Goal: Information Seeking & Learning: Learn about a topic

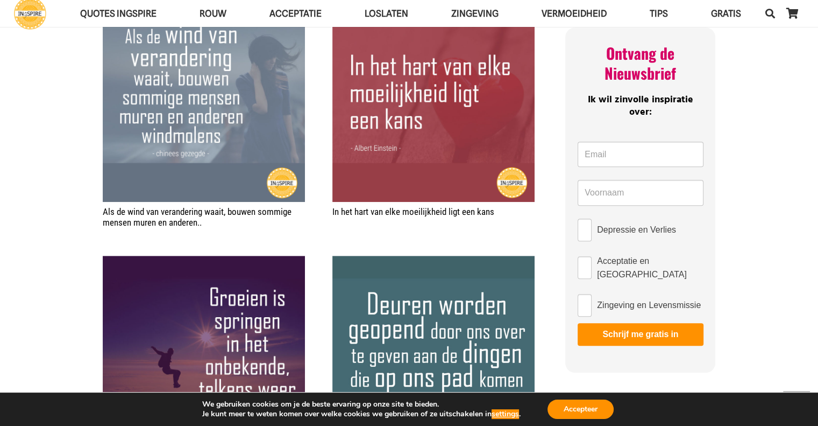
scroll to position [548, 0]
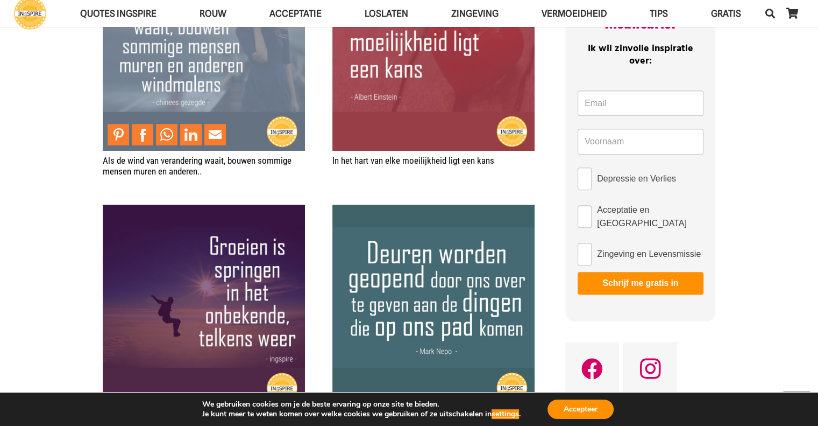
click at [181, 59] on img "Als de wind van verandering waait, bouwen sommige mensen muren en anderen.." at bounding box center [204, 49] width 202 height 202
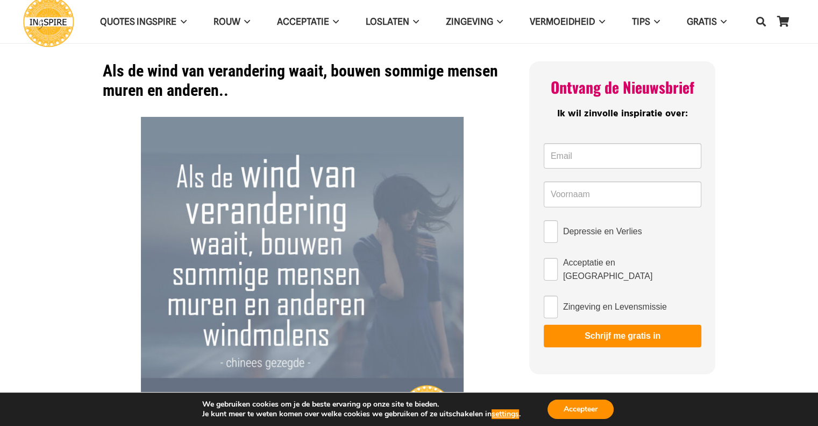
click at [325, 221] on img at bounding box center [302, 278] width 323 height 323
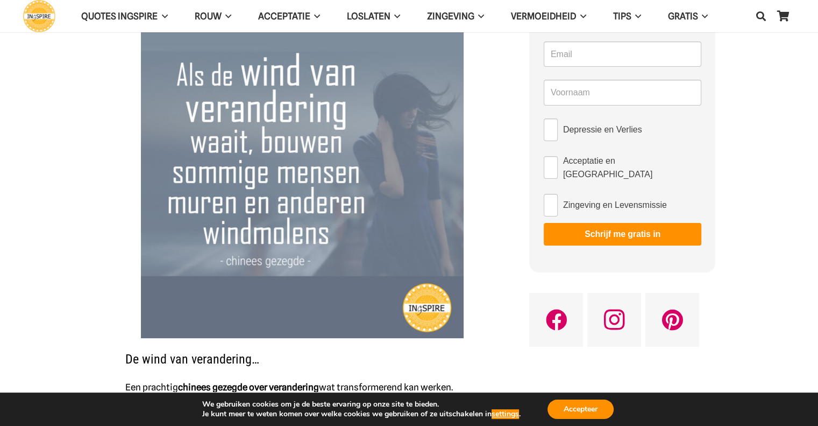
scroll to position [126, 0]
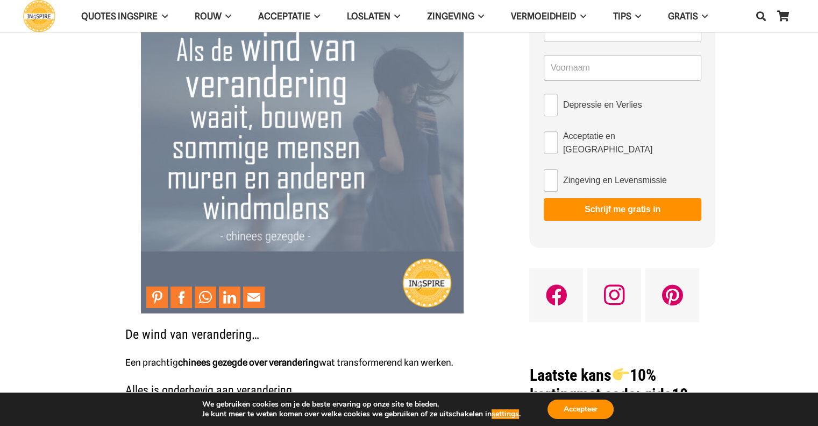
click at [365, 140] on img at bounding box center [302, 151] width 323 height 323
click at [314, 152] on img at bounding box center [302, 151] width 323 height 323
